Goal: Navigation & Orientation: Find specific page/section

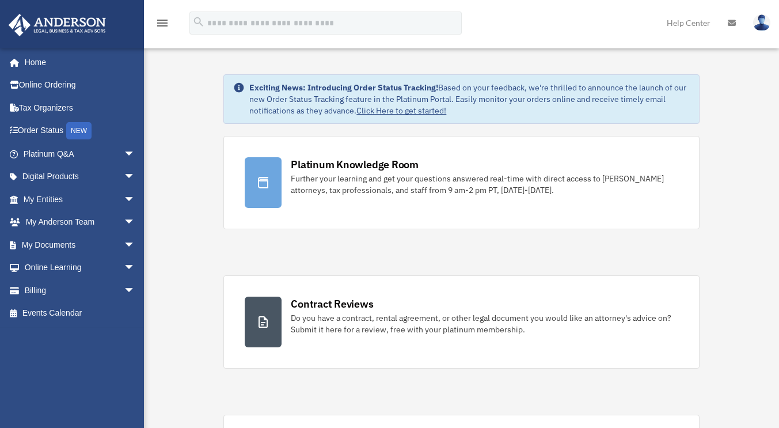
click at [73, 195] on link "My Entities arrow_drop_down" at bounding box center [80, 199] width 145 height 23
click at [124, 199] on span "arrow_drop_down" at bounding box center [135, 200] width 23 height 24
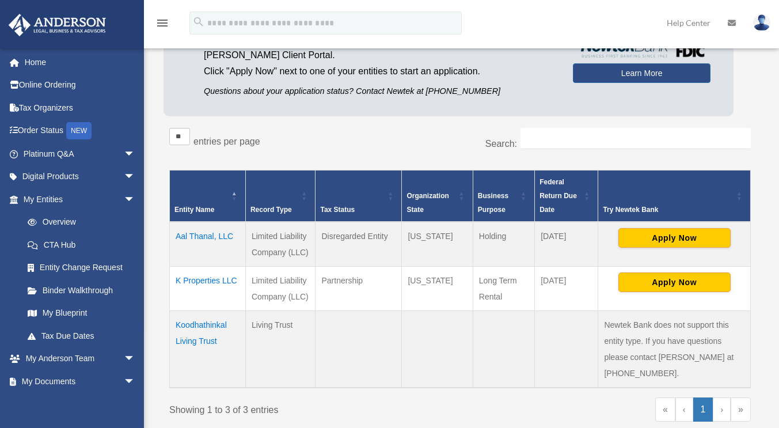
scroll to position [115, 0]
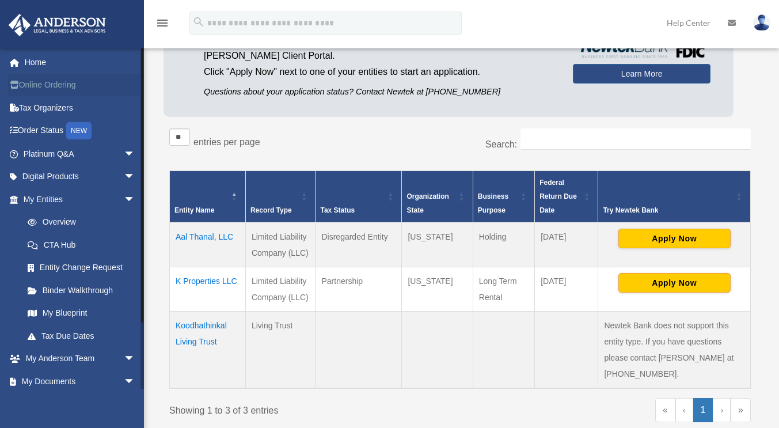
click at [82, 90] on link "Online Ordering" at bounding box center [80, 85] width 145 height 23
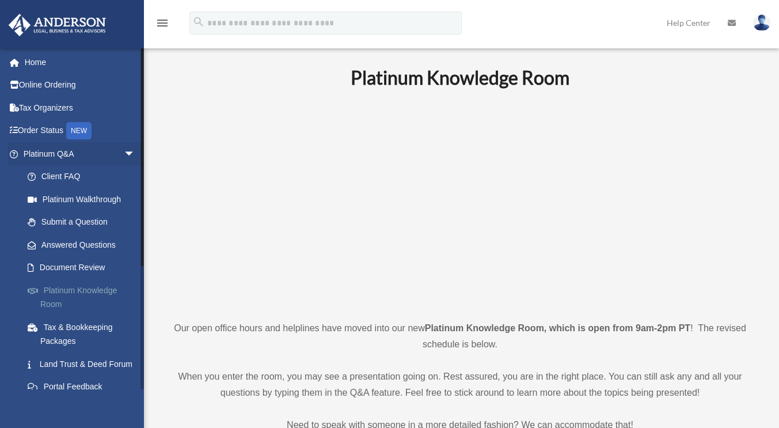
click at [88, 289] on link "Platinum Knowledge Room" at bounding box center [84, 297] width 137 height 37
click at [75, 176] on link "Client FAQ" at bounding box center [84, 176] width 137 height 23
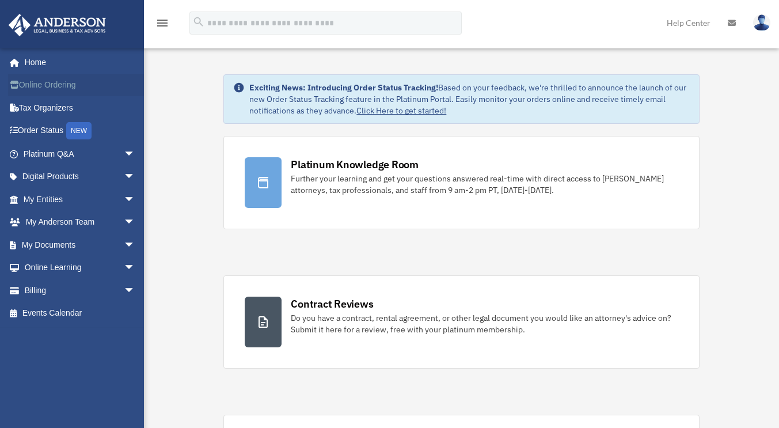
click at [86, 84] on link "Online Ordering" at bounding box center [80, 85] width 145 height 23
